Goal: Information Seeking & Learning: Compare options

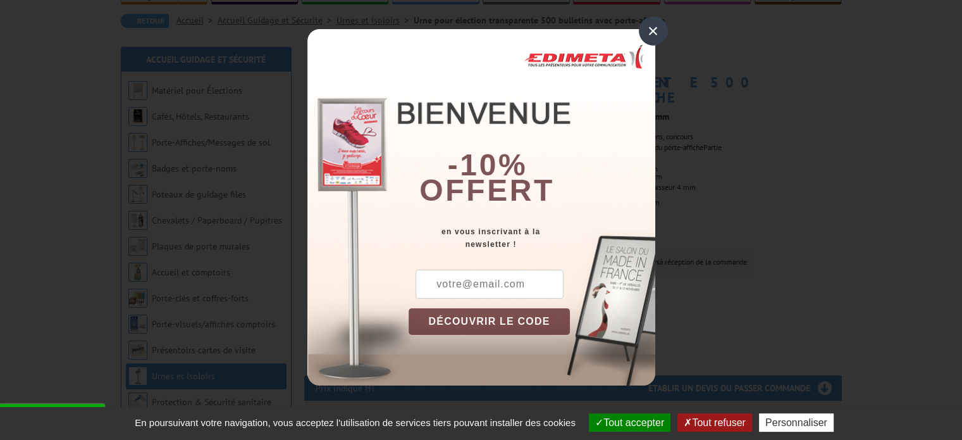
scroll to position [116, 0]
click at [651, 32] on div "×" at bounding box center [653, 30] width 29 height 29
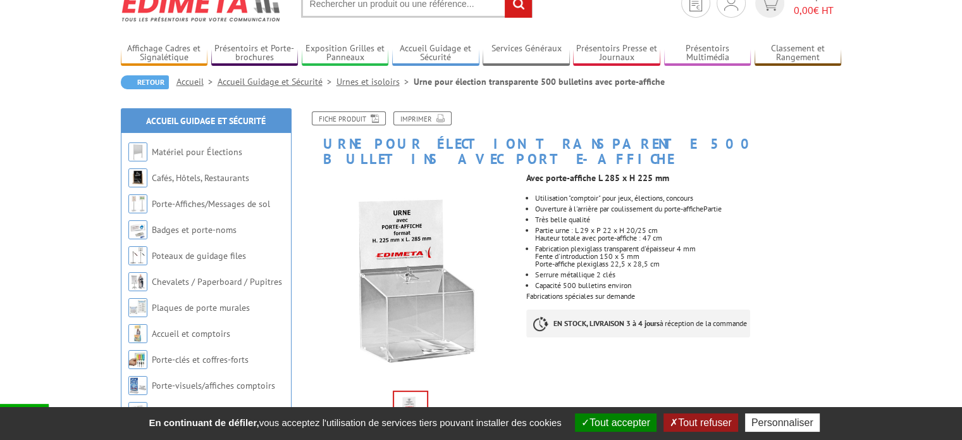
scroll to position [56, 0]
click at [375, 83] on link "Urnes et isoloirs" at bounding box center [375, 80] width 77 height 11
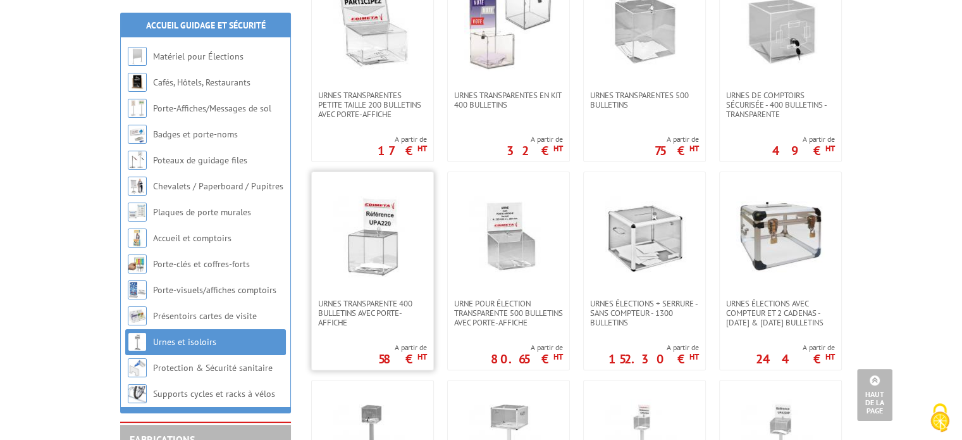
scroll to position [182, 0]
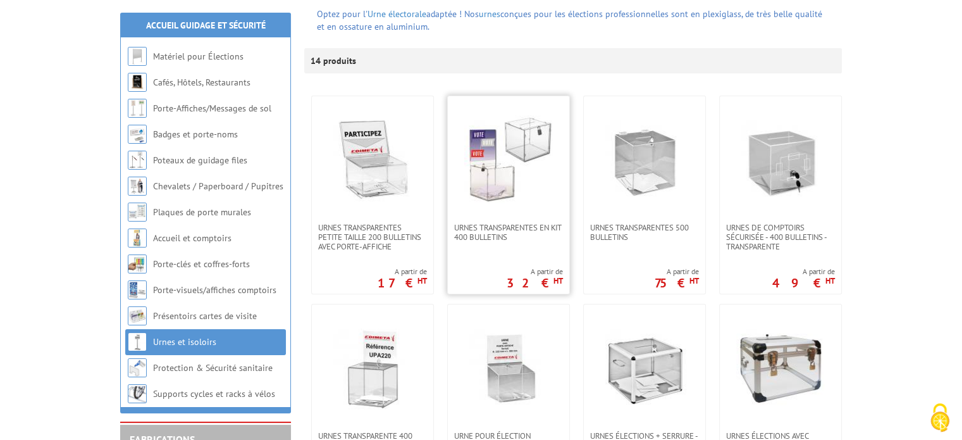
click at [547, 159] on img at bounding box center [508, 159] width 89 height 89
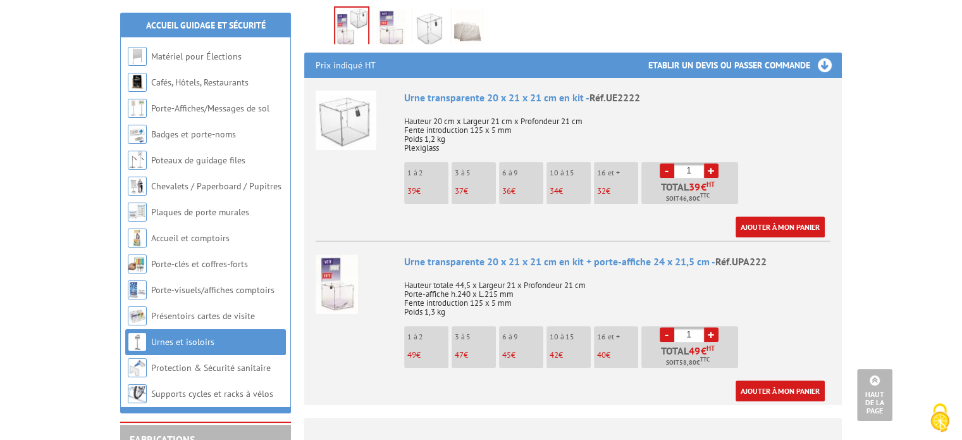
scroll to position [438, 0]
